Goal: Task Accomplishment & Management: Manage account settings

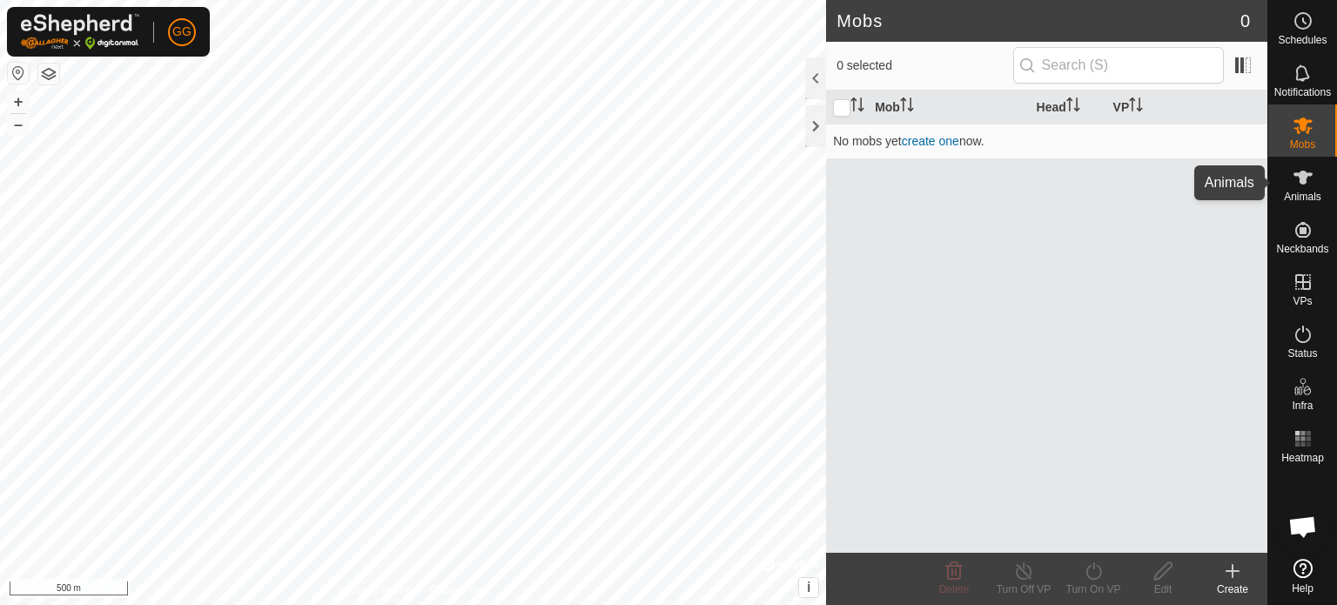
click at [1302, 177] on icon at bounding box center [1302, 178] width 19 height 14
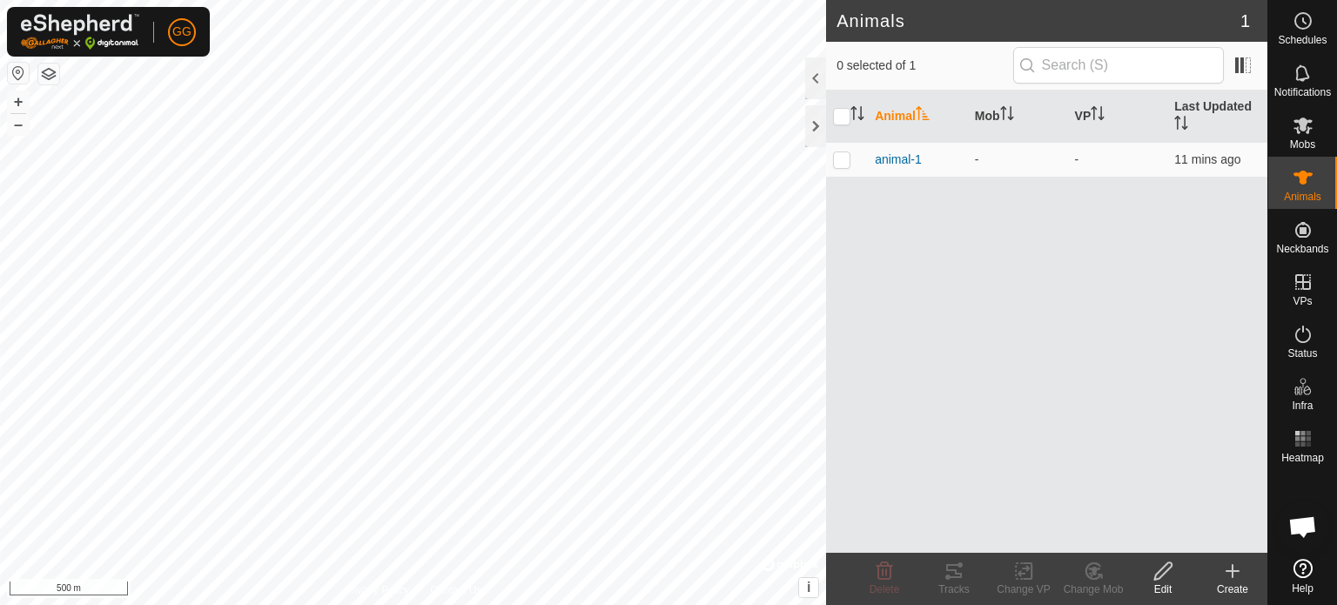
click at [902, 158] on span "animal-1" at bounding box center [898, 160] width 47 height 18
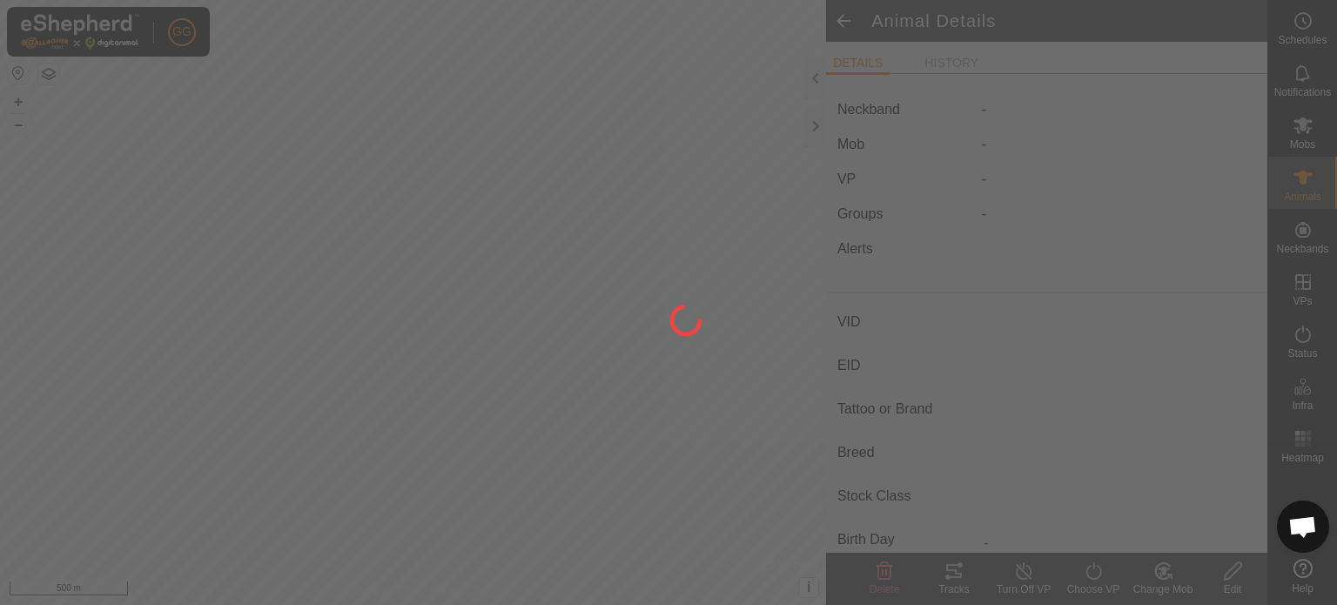
type input "animal-1"
type input "-"
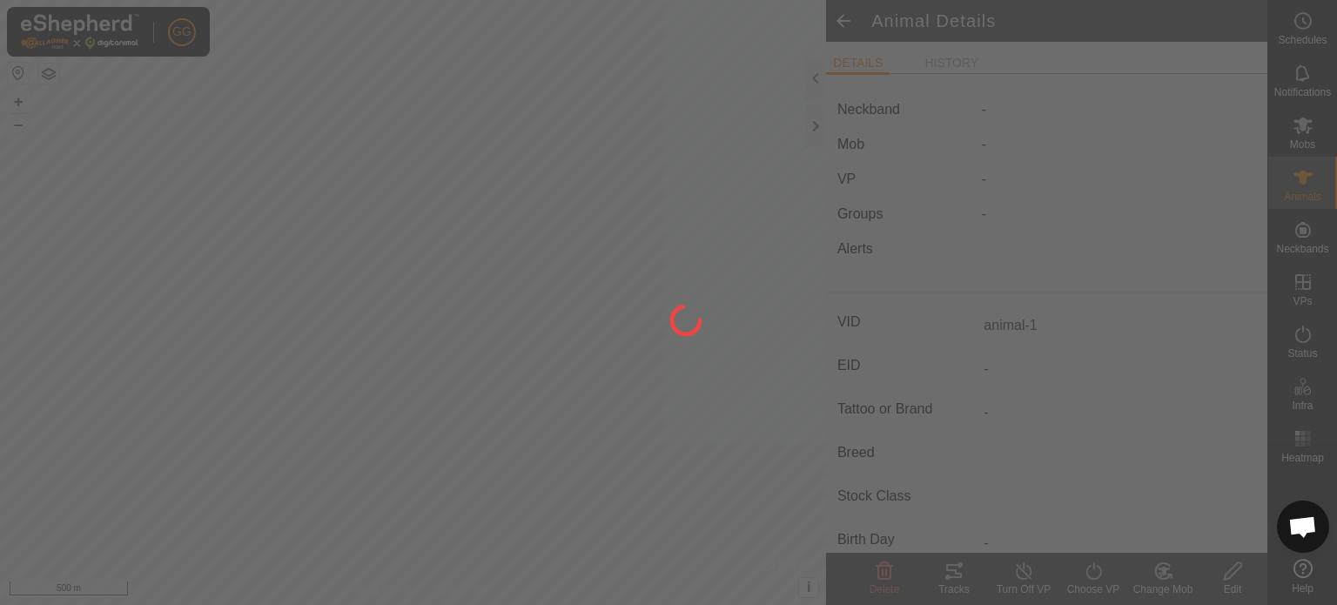
type input "0 kg"
type input "-"
